Goal: Task Accomplishment & Management: Manage account settings

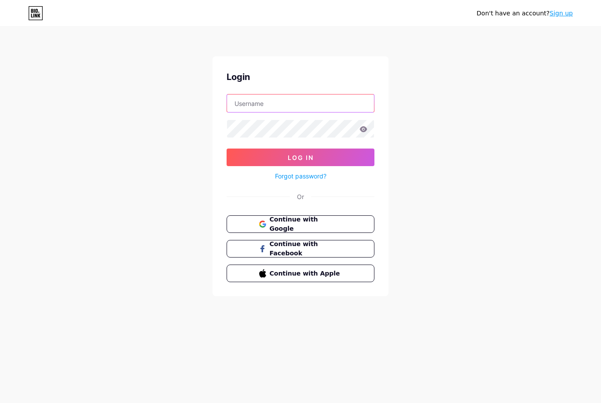
click at [276, 100] on input "text" at bounding box center [300, 104] width 147 height 18
type input "aliqaradaghy"
click at [300, 157] on button "Log In" at bounding box center [300, 158] width 148 height 18
click at [362, 129] on icon at bounding box center [363, 129] width 7 height 6
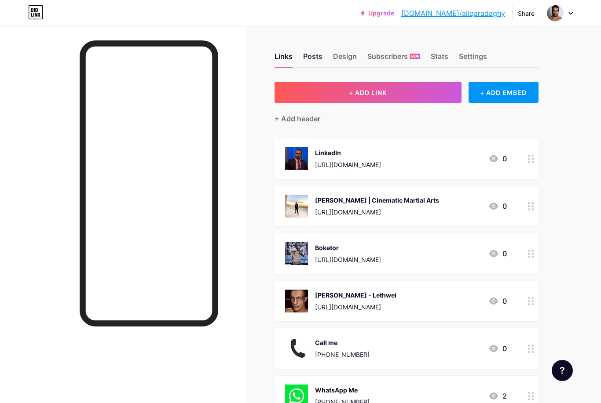
click at [311, 55] on div "Posts" at bounding box center [312, 59] width 19 height 16
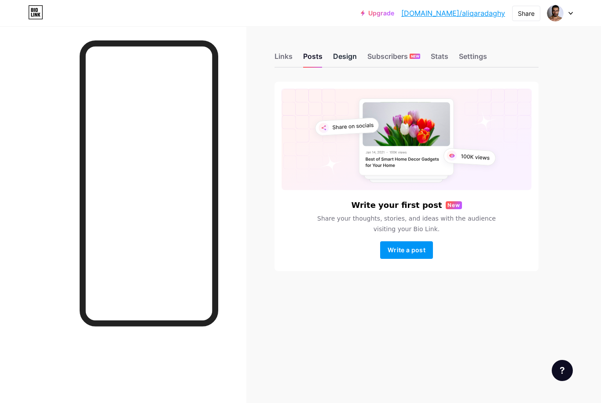
click at [356, 58] on div "Design" at bounding box center [345, 59] width 24 height 16
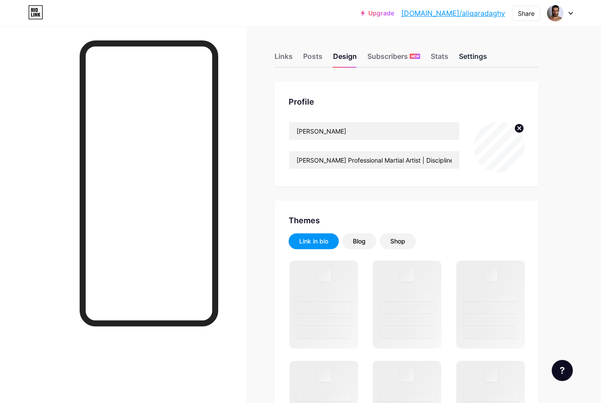
click at [469, 58] on div "Settings" at bounding box center [473, 59] width 28 height 16
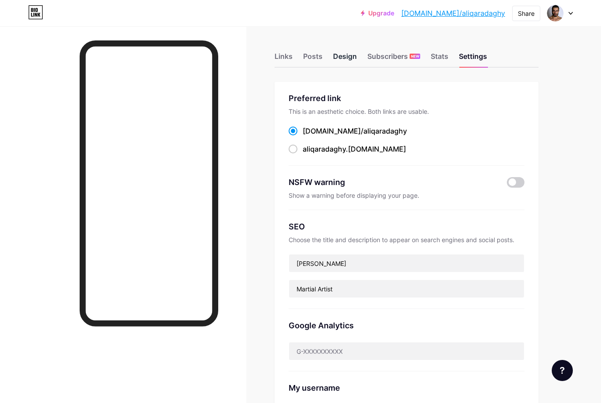
click at [347, 58] on div "Design" at bounding box center [345, 59] width 24 height 16
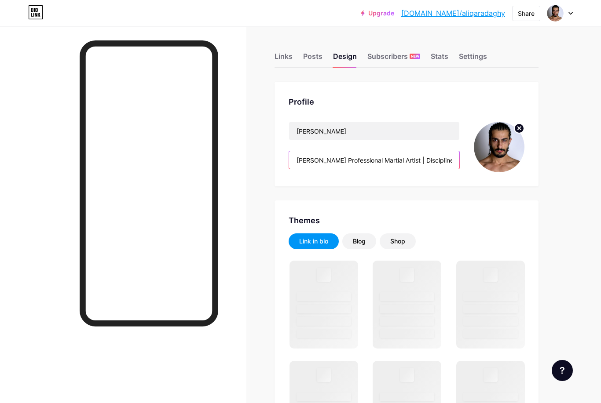
click at [391, 159] on input "[PERSON_NAME] Professional Martial Artist | Disciplines: 🇹🇭 Muay Thai · 🇲🇲 Leth…" at bounding box center [374, 160] width 170 height 18
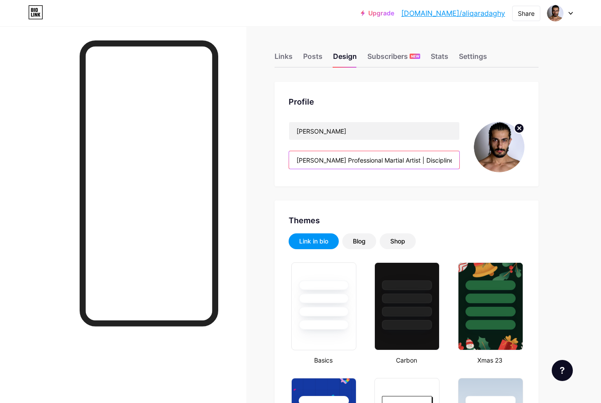
click at [341, 159] on input "[PERSON_NAME] Professional Martial Artist | Disciplines: 🇹🇭 Muay Thai · 🇲🇲 Leth…" at bounding box center [374, 160] width 170 height 18
click at [338, 160] on input "[PERSON_NAME] Professional Martial Artist | Disciplines: 🇹🇭 Muay Thai · 🇲🇲 Leth…" at bounding box center [374, 160] width 170 height 18
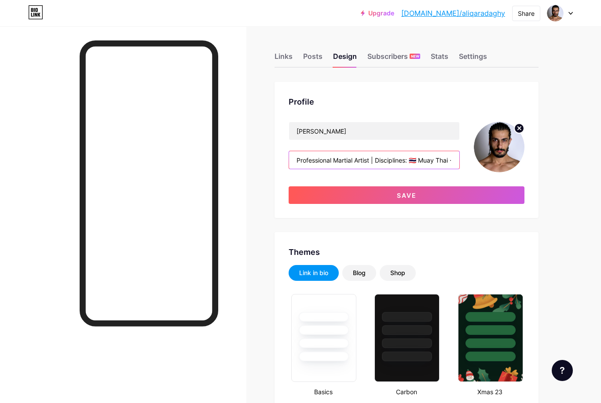
drag, startPoint x: 407, startPoint y: 159, endPoint x: 288, endPoint y: 157, distance: 118.7
click at [288, 157] on div "Profile [PERSON_NAME] Professional Martial Artist | Disciplines: 🇹🇭 Muay Thai ·…" at bounding box center [406, 150] width 264 height 136
paste input "🎬 Actor | Martial Artist 🥋| Senior Muay Thai Instructor (Thai Ministry Certifie…"
drag, startPoint x: 364, startPoint y: 160, endPoint x: 379, endPoint y: 171, distance: 18.6
click at [379, 171] on div "[PERSON_NAME] 🎬 Actor | Martial Artist 🥋| Senior Muay Thai Instructor (Thai Min…" at bounding box center [373, 147] width 171 height 51
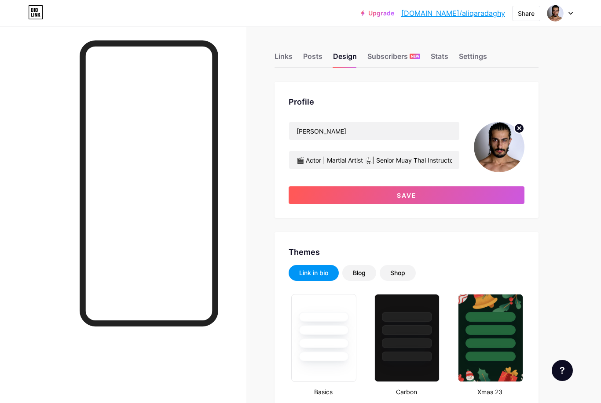
click at [379, 171] on div "[PERSON_NAME] 🎬 Actor | Martial Artist 🥋| Senior Muay Thai Instructor (Thai Min…" at bounding box center [373, 147] width 171 height 51
click at [409, 161] on input "🎬 Actor | Martial Artist 🥋| Senior Muay Thai Instructor (Thai Ministry Certifie…" at bounding box center [374, 160] width 170 height 18
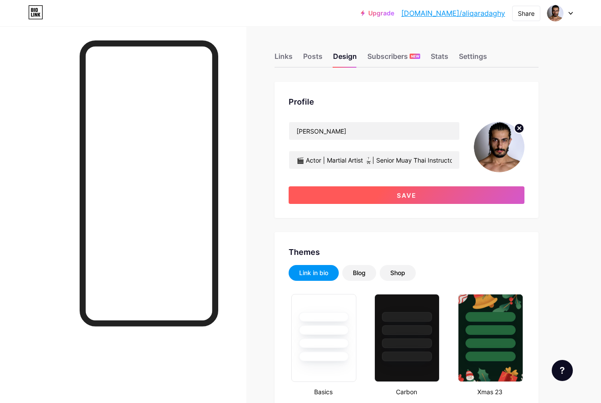
click at [413, 195] on span "Save" at bounding box center [407, 195] width 20 height 7
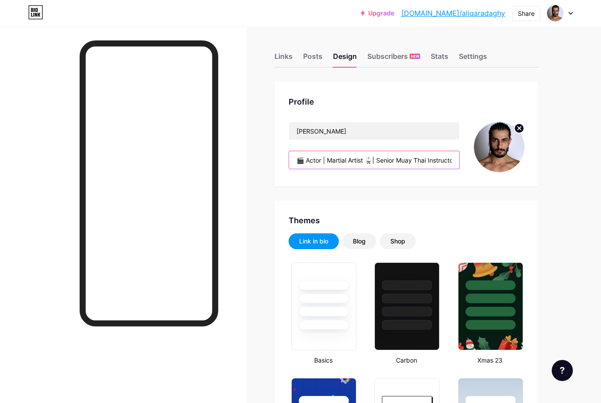
click at [306, 161] on input "🎬 Actor | Martial Artist 🥋| Senior Muay Thai Instructor (Thai Ministry Certifie…" at bounding box center [374, 160] width 170 height 18
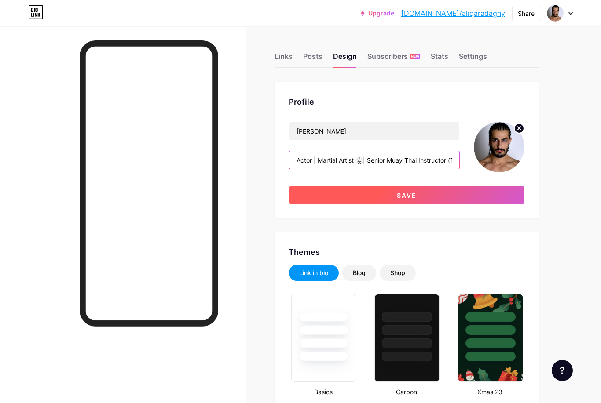
type input "Actor | Martial Artist 🥋| Senior Muay Thai Instructor (Thai Ministry Certified)…"
click at [382, 193] on button "Save" at bounding box center [406, 195] width 236 height 18
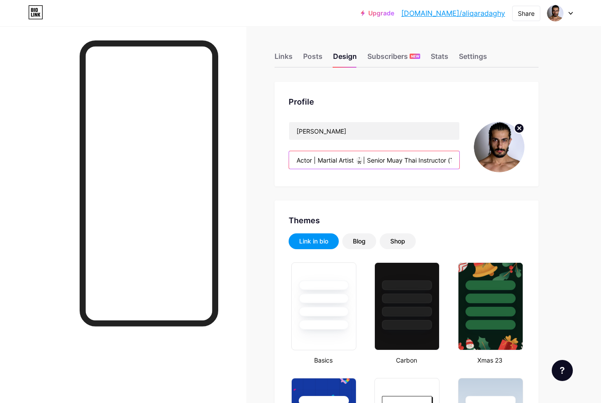
click at [344, 156] on input "Actor | Martial Artist 🥋| Senior Muay Thai Instructor (Thai Ministry Certified)…" at bounding box center [374, 160] width 170 height 18
drag, startPoint x: 296, startPoint y: 163, endPoint x: 306, endPoint y: 162, distance: 9.3
click at [306, 162] on input "Actor | Martial Artist 🥋| Senior Muay Thai Instructor (Thai Ministry Certified)…" at bounding box center [374, 160] width 170 height 18
drag, startPoint x: 306, startPoint y: 161, endPoint x: 456, endPoint y: 157, distance: 150.0
click at [456, 157] on input "Actor | Martial Artist 🥋| Senior Muay Thai Instructor (Thai Ministry Certified)…" at bounding box center [374, 160] width 170 height 18
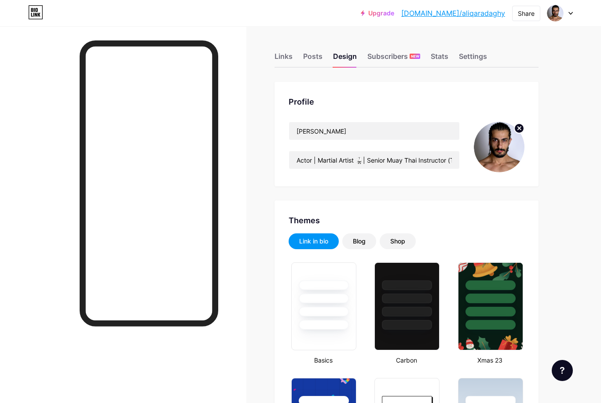
click at [297, 163] on input "Actor | Martial Artist 🥋| Senior Muay Thai Instructor (Thai Ministry Certified)…" at bounding box center [374, 160] width 170 height 18
drag, startPoint x: 297, startPoint y: 161, endPoint x: 463, endPoint y: 170, distance: 166.9
click at [463, 170] on div "[PERSON_NAME] Actor | Martial Artist 🥋| Senior Muay Thai Instructor (Thai Minis…" at bounding box center [406, 147] width 236 height 51
